Goal: Task Accomplishment & Management: Manage account settings

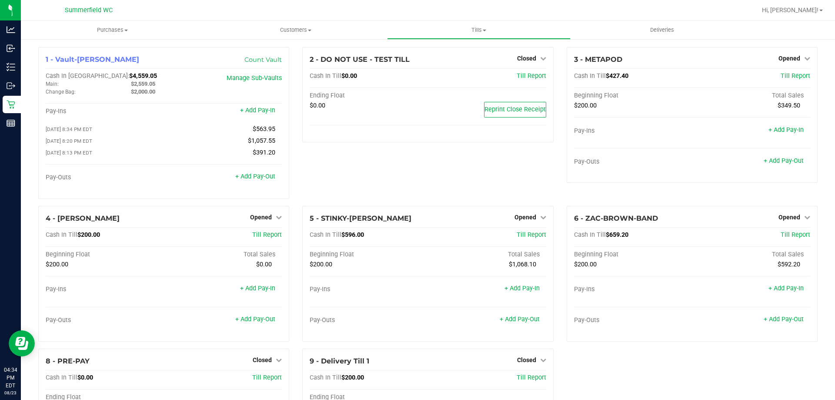
click at [441, 169] on div "2 - DO NOT USE - TEST TILL Closed Open Till Cash In Till $0.00 Till Report Endi…" at bounding box center [428, 126] width 264 height 159
click at [804, 56] on icon at bounding box center [807, 58] width 6 height 6
click at [792, 77] on link "Close Till" at bounding box center [789, 76] width 23 height 7
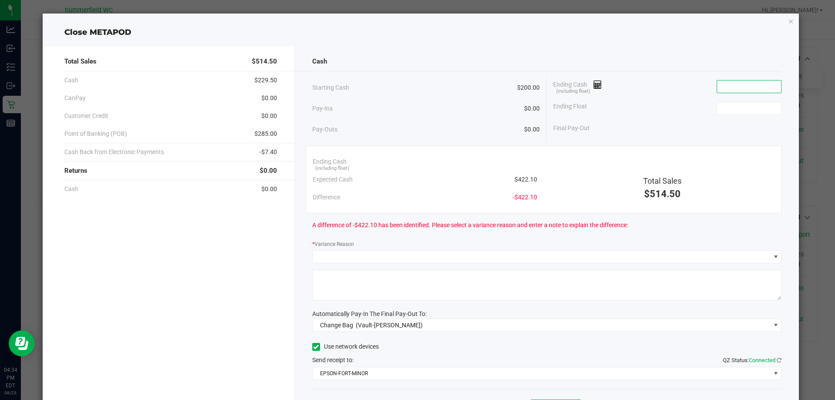
click at [726, 88] on input at bounding box center [749, 86] width 64 height 12
type input "$522.10"
type input "200"
type input "522.1"
type input "$200.00"
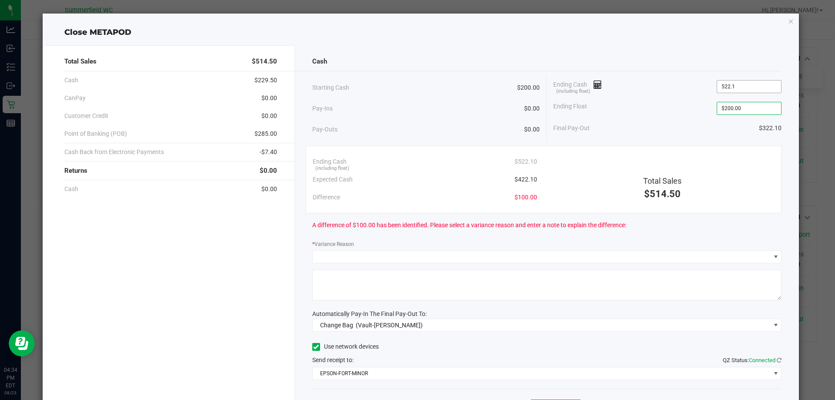
click at [719, 89] on input "522.1" at bounding box center [749, 86] width 64 height 12
click at [719, 83] on input "522.1" at bounding box center [749, 86] width 64 height 12
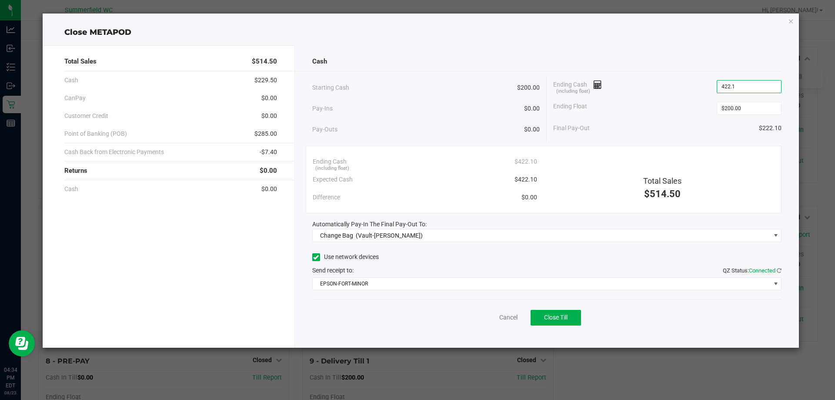
type input "$422.10"
click at [696, 70] on div "Cash" at bounding box center [547, 61] width 470 height 19
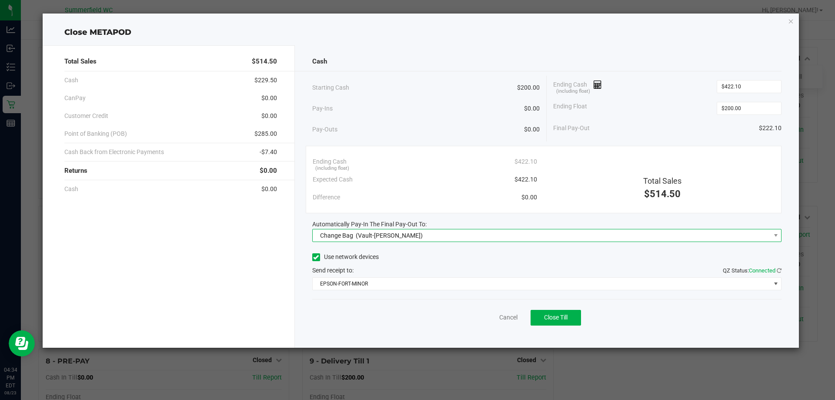
click at [435, 235] on span "Change Bag (Vault-[PERSON_NAME])" at bounding box center [542, 235] width 458 height 12
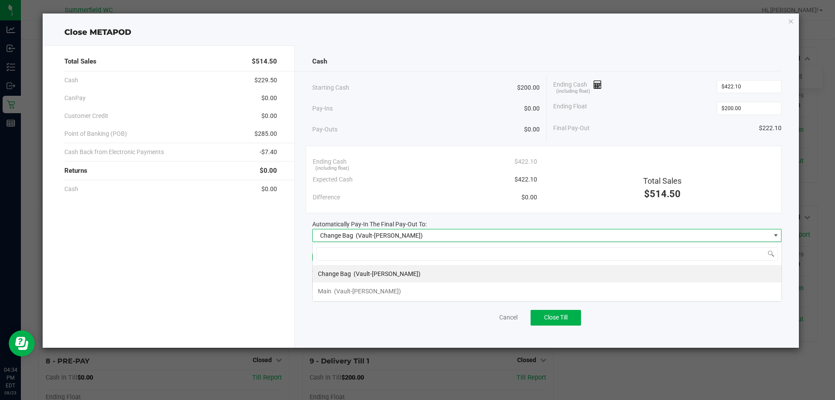
scroll to position [13, 469]
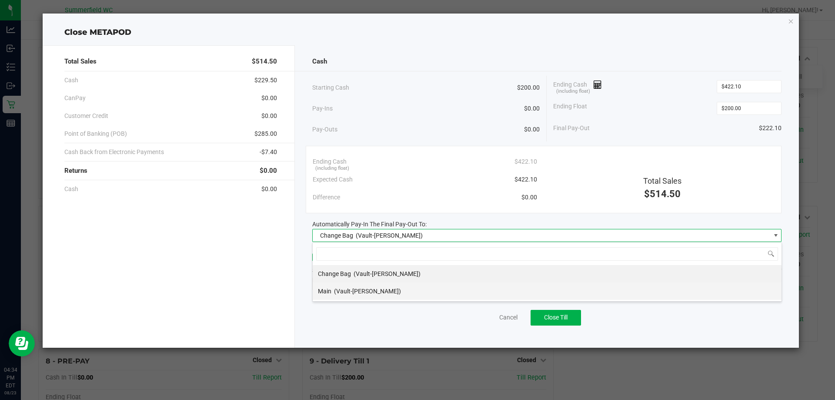
click at [381, 289] on span "(Vault-[PERSON_NAME])" at bounding box center [367, 290] width 67 height 7
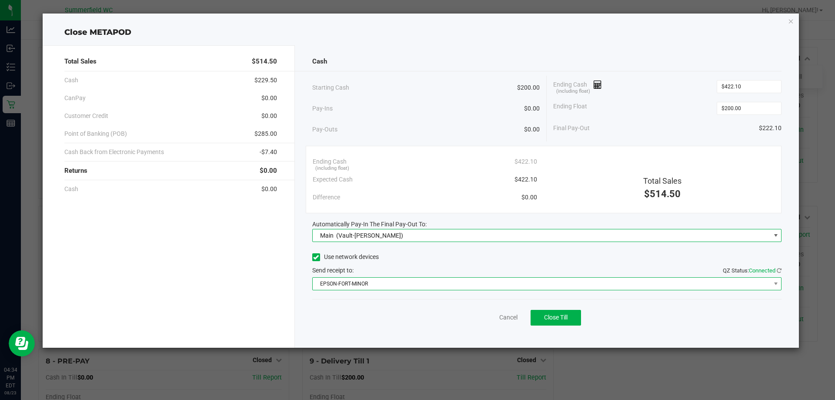
click at [382, 283] on span "EPSON-FORT-MINOR" at bounding box center [542, 283] width 458 height 12
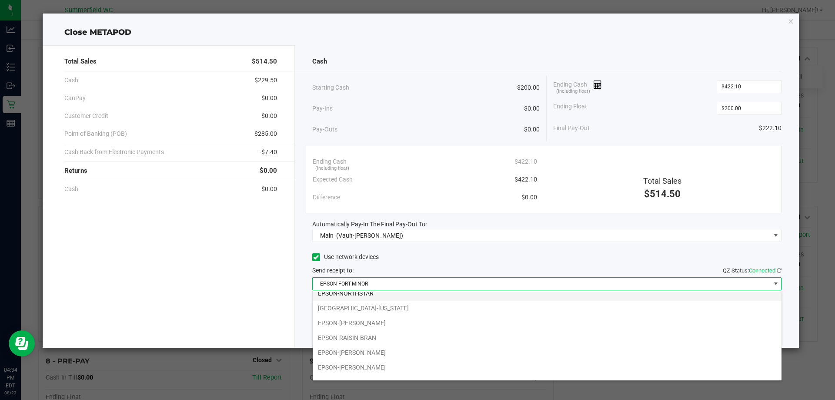
scroll to position [105, 0]
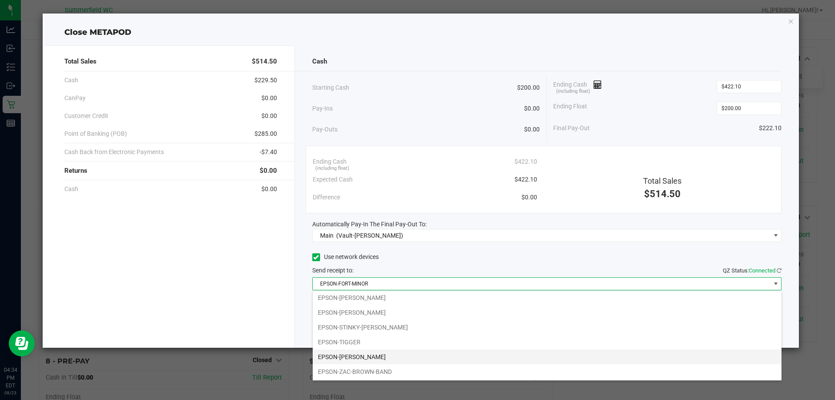
click at [373, 355] on li "EPSON-[PERSON_NAME]" at bounding box center [547, 356] width 469 height 15
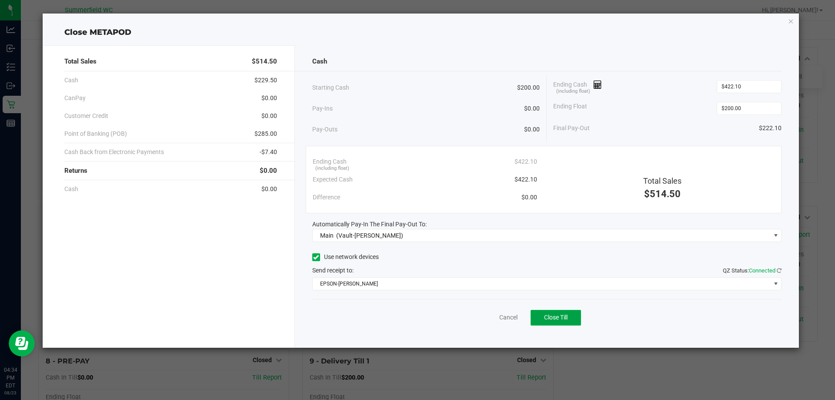
click at [565, 320] on span "Close Till" at bounding box center [555, 316] width 23 height 7
click at [489, 318] on link "Dismiss" at bounding box center [489, 317] width 21 height 9
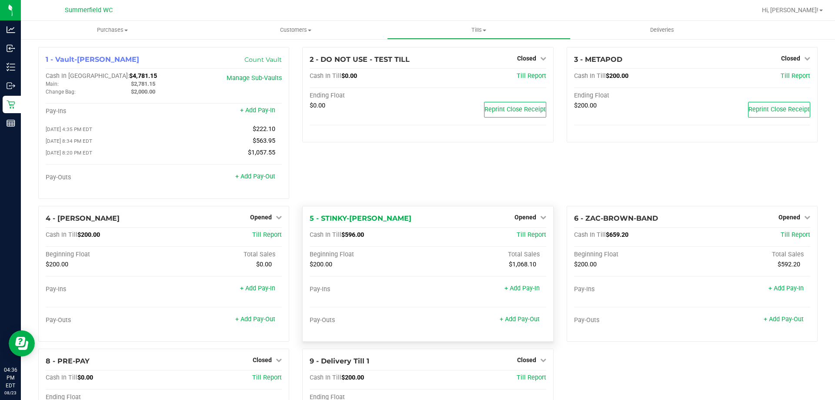
drag, startPoint x: 380, startPoint y: 191, endPoint x: 391, endPoint y: 208, distance: 20.4
click at [380, 191] on div "2 - DO NOT USE - TEST TILL Closed Open Till Cash In Till $0.00 Till Report Endi…" at bounding box center [428, 126] width 264 height 159
click at [519, 220] on span "Opened" at bounding box center [525, 216] width 22 height 7
click at [519, 238] on link "Close Till" at bounding box center [525, 234] width 23 height 7
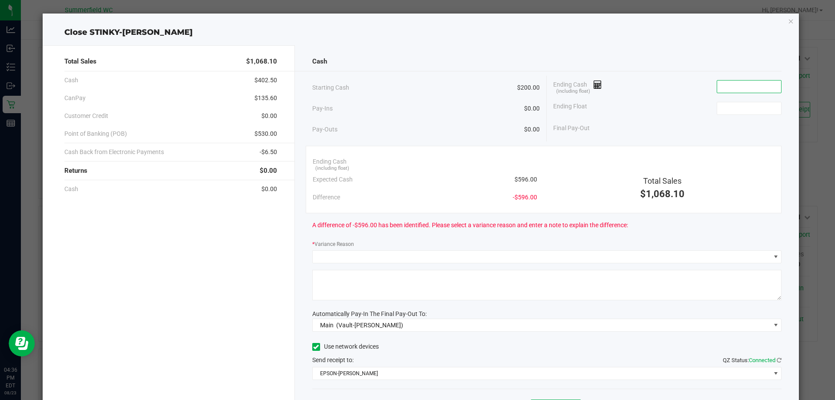
click at [751, 81] on input at bounding box center [749, 86] width 64 height 12
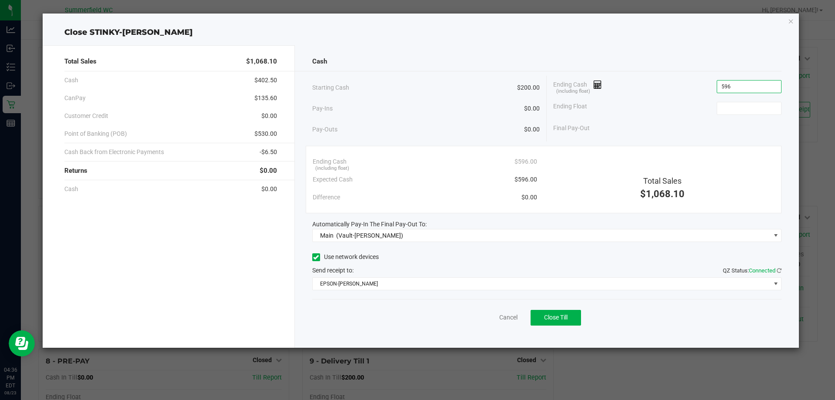
type input "$596.00"
type input "$200.00"
click at [595, 122] on div "Final Pay-Out $396.00" at bounding box center [667, 128] width 228 height 18
